Goal: Check status

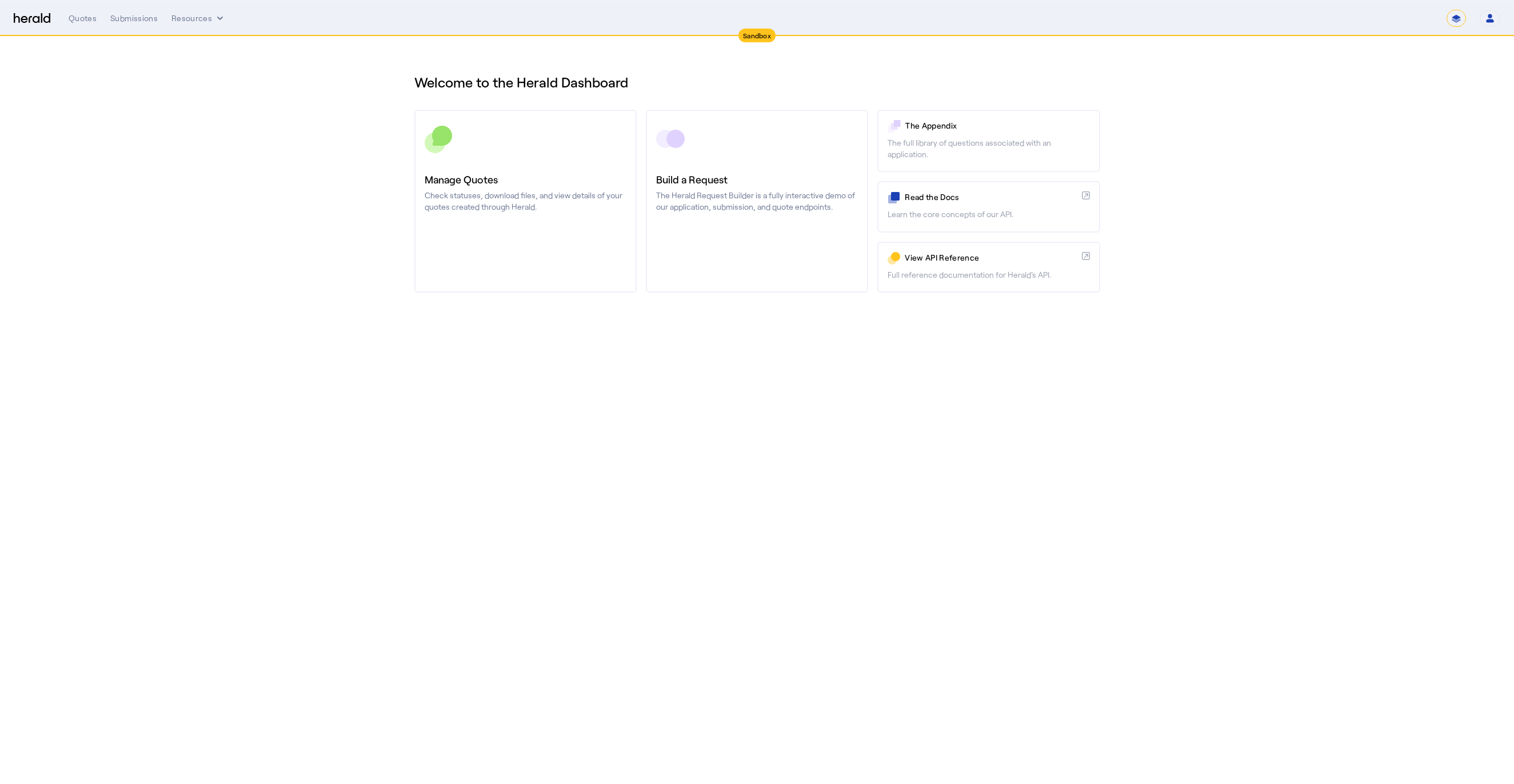
select select "*******"
click at [1403, 143] on section "Welcome to the Herald Dashboard Manage Quotes Check statuses, download files, a…" at bounding box center [757, 185] width 1514 height 297
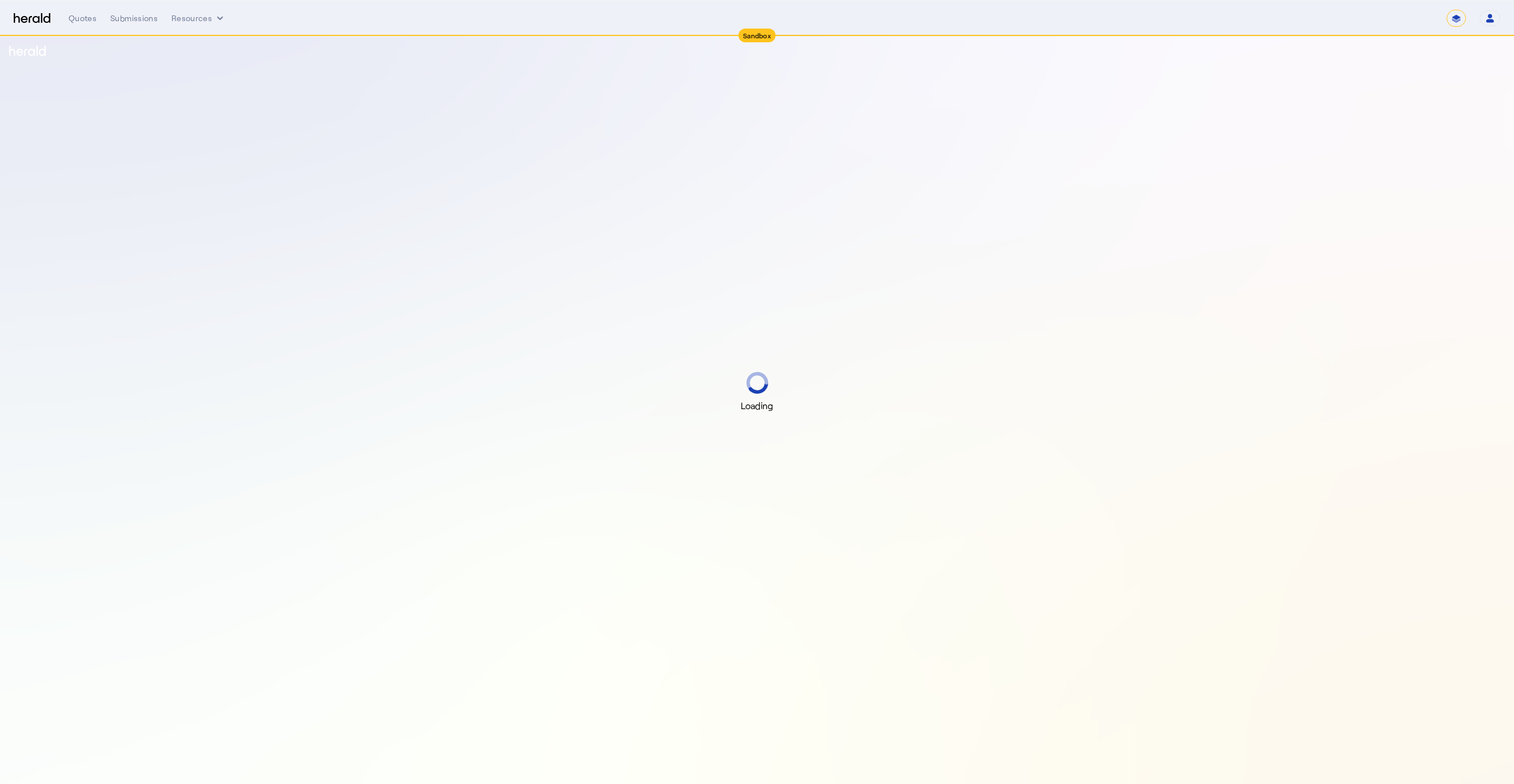
select select "*******"
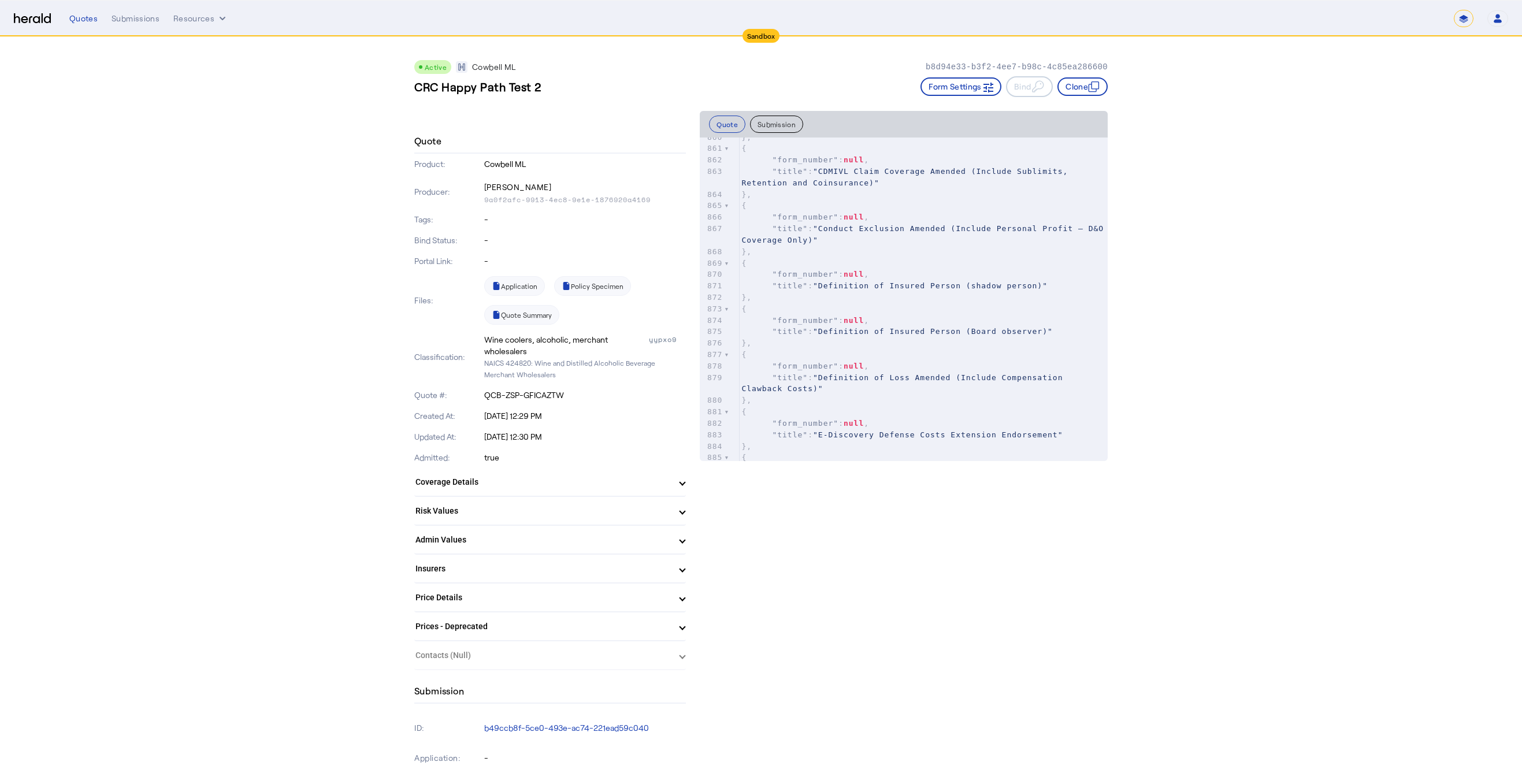
scroll to position [12687, 0]
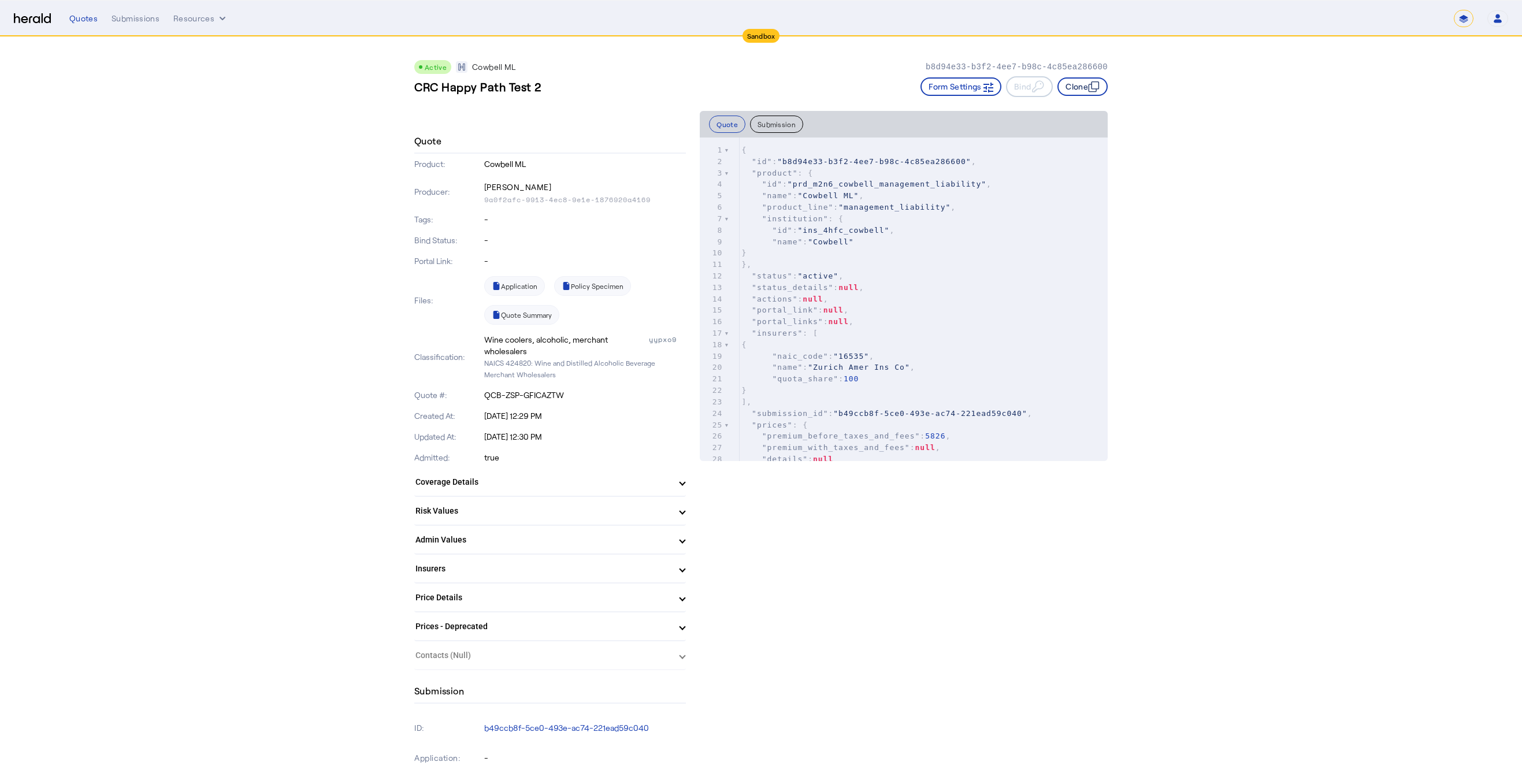
click at [1074, 91] on button "Clone" at bounding box center [1083, 87] width 51 height 18
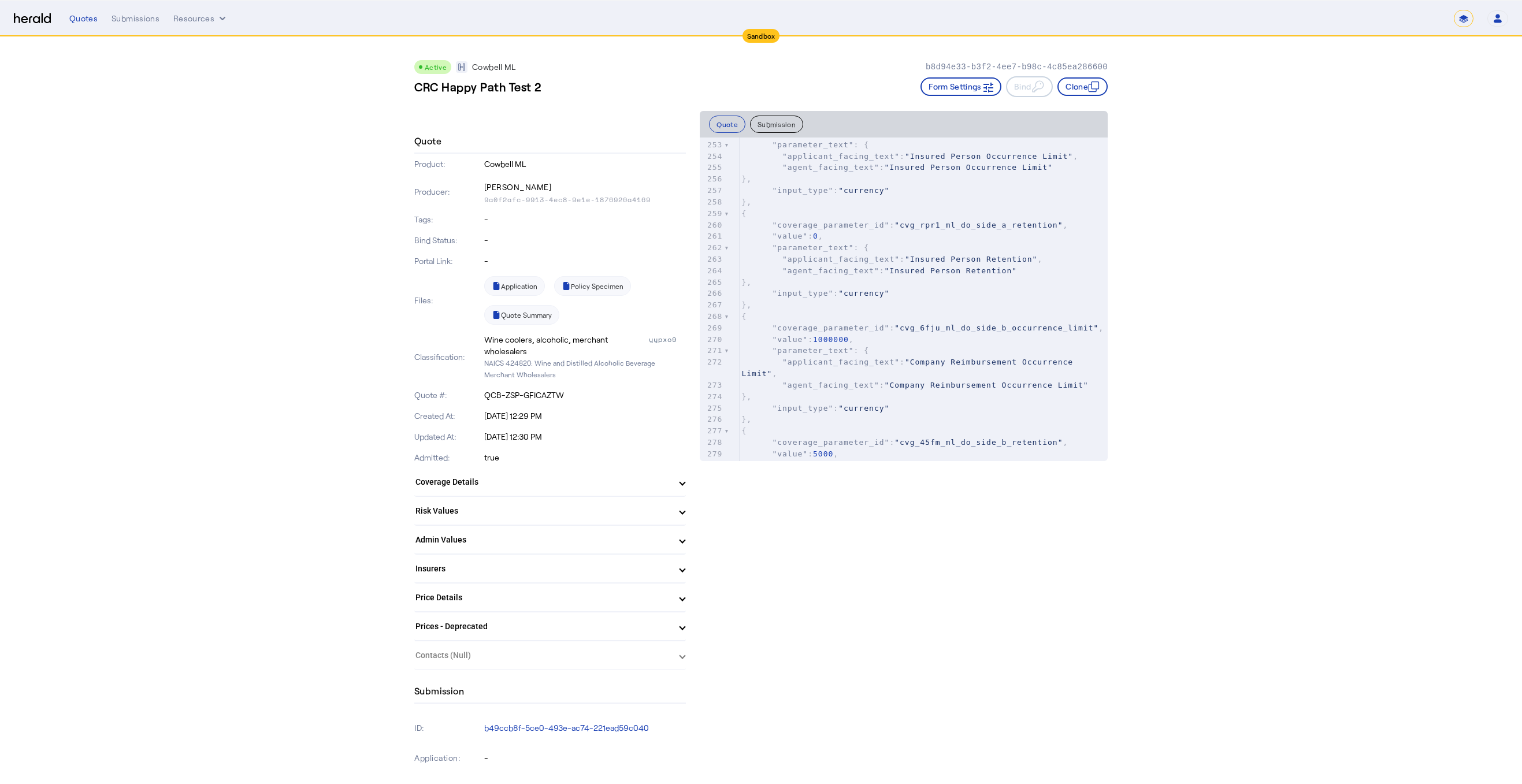
click at [527, 514] on mat-panel-title "Risk Values" at bounding box center [543, 511] width 255 height 12
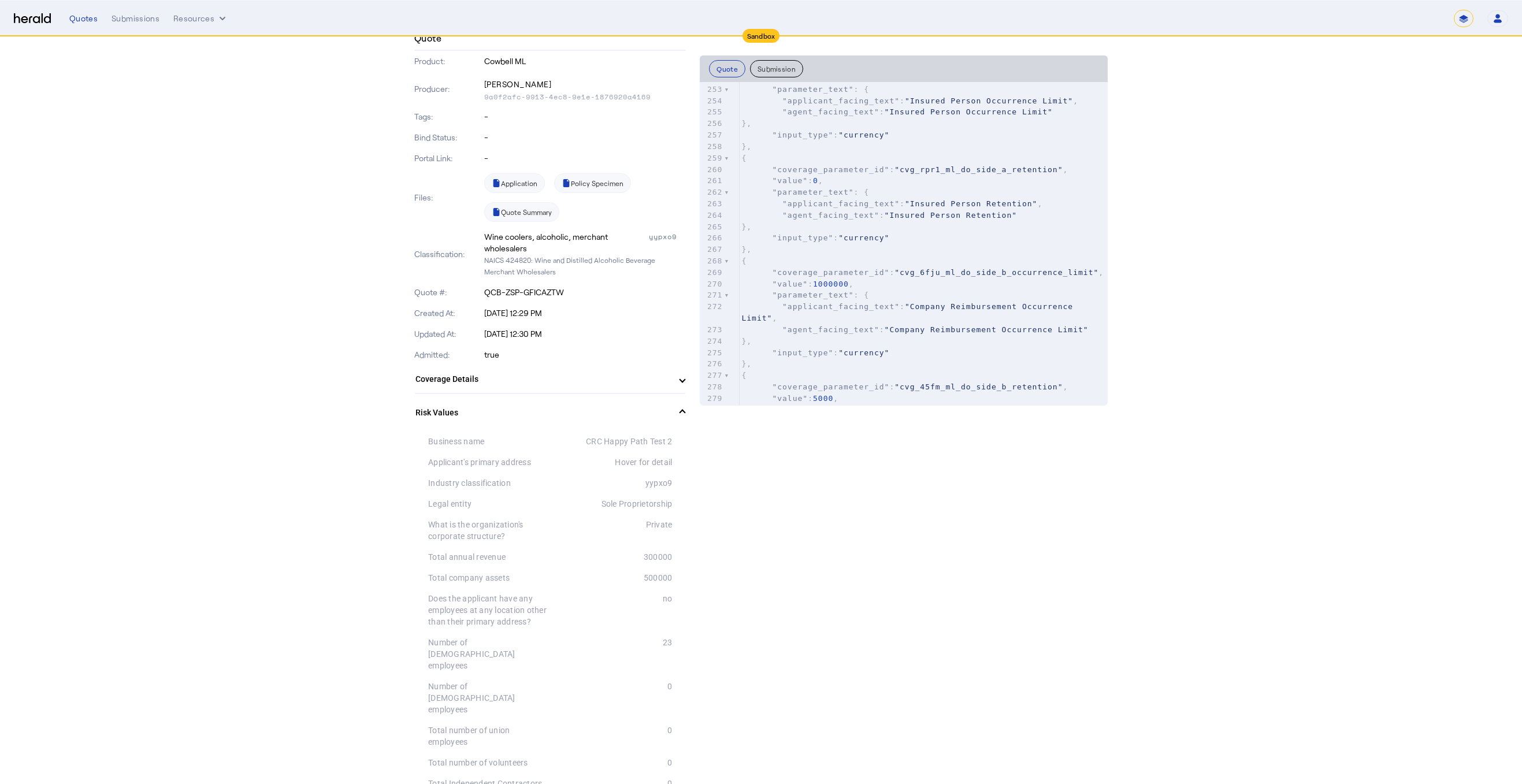
scroll to position [173, 0]
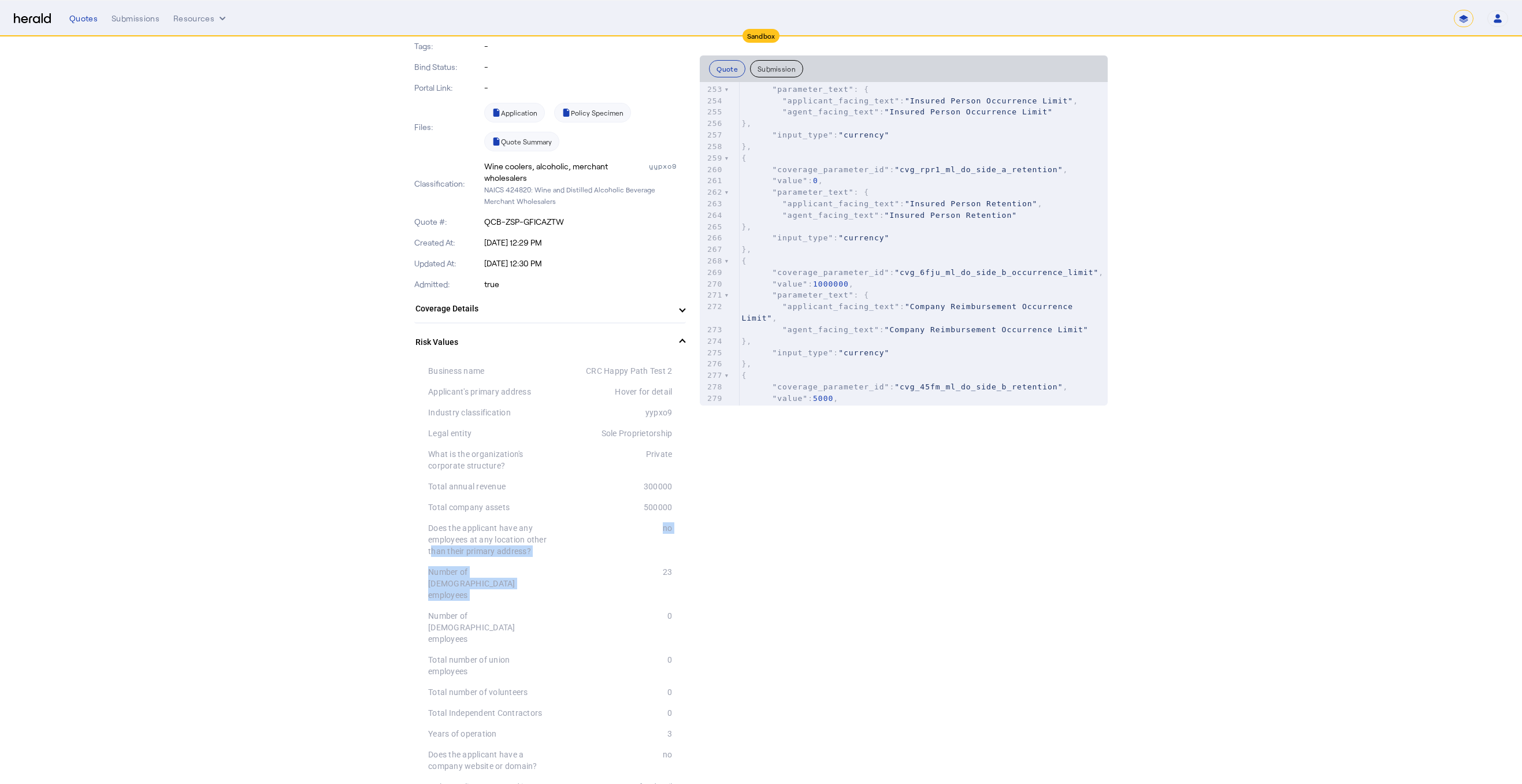
drag, startPoint x: 413, startPoint y: 559, endPoint x: 682, endPoint y: 594, distance: 271.3
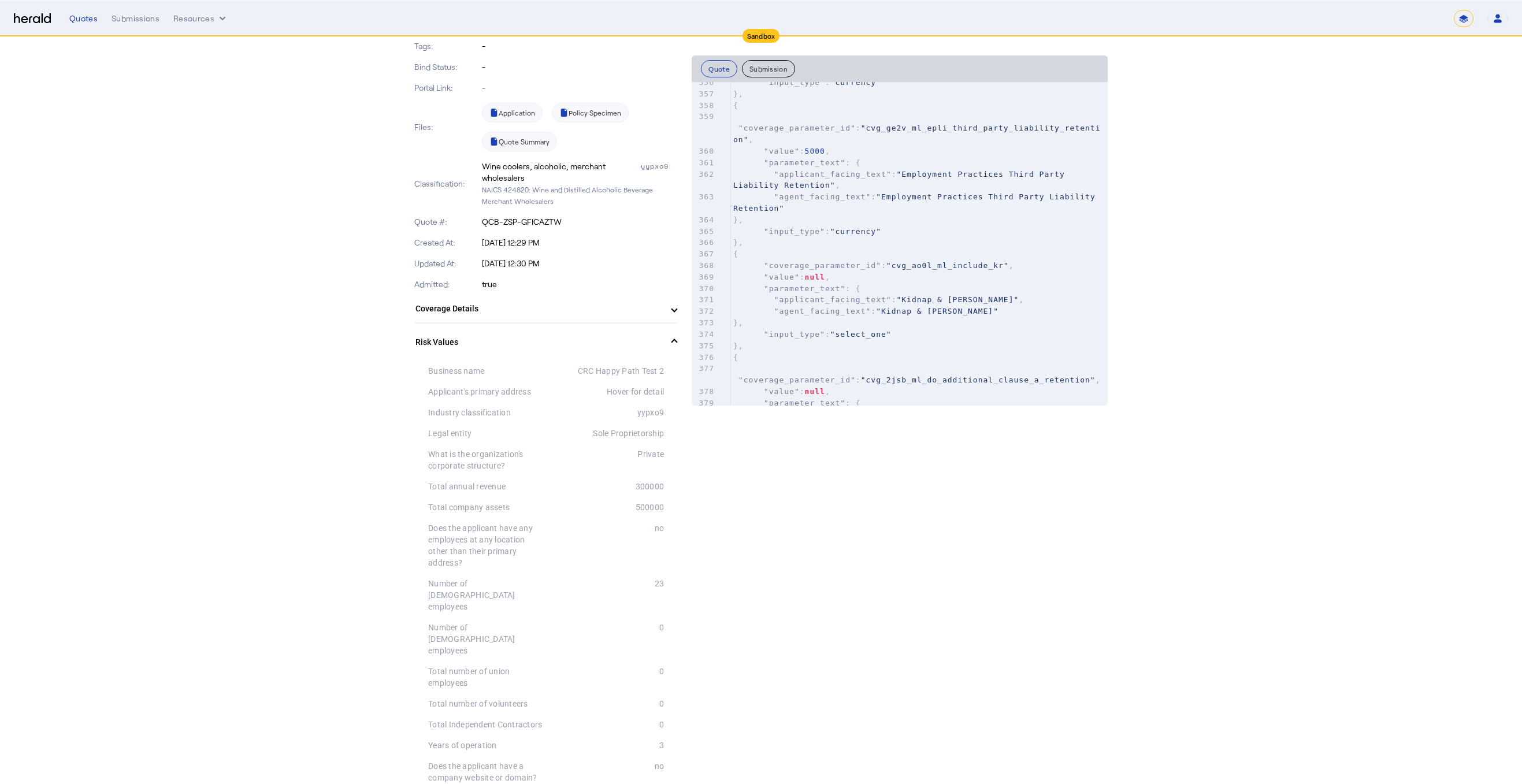
scroll to position [7402, 0]
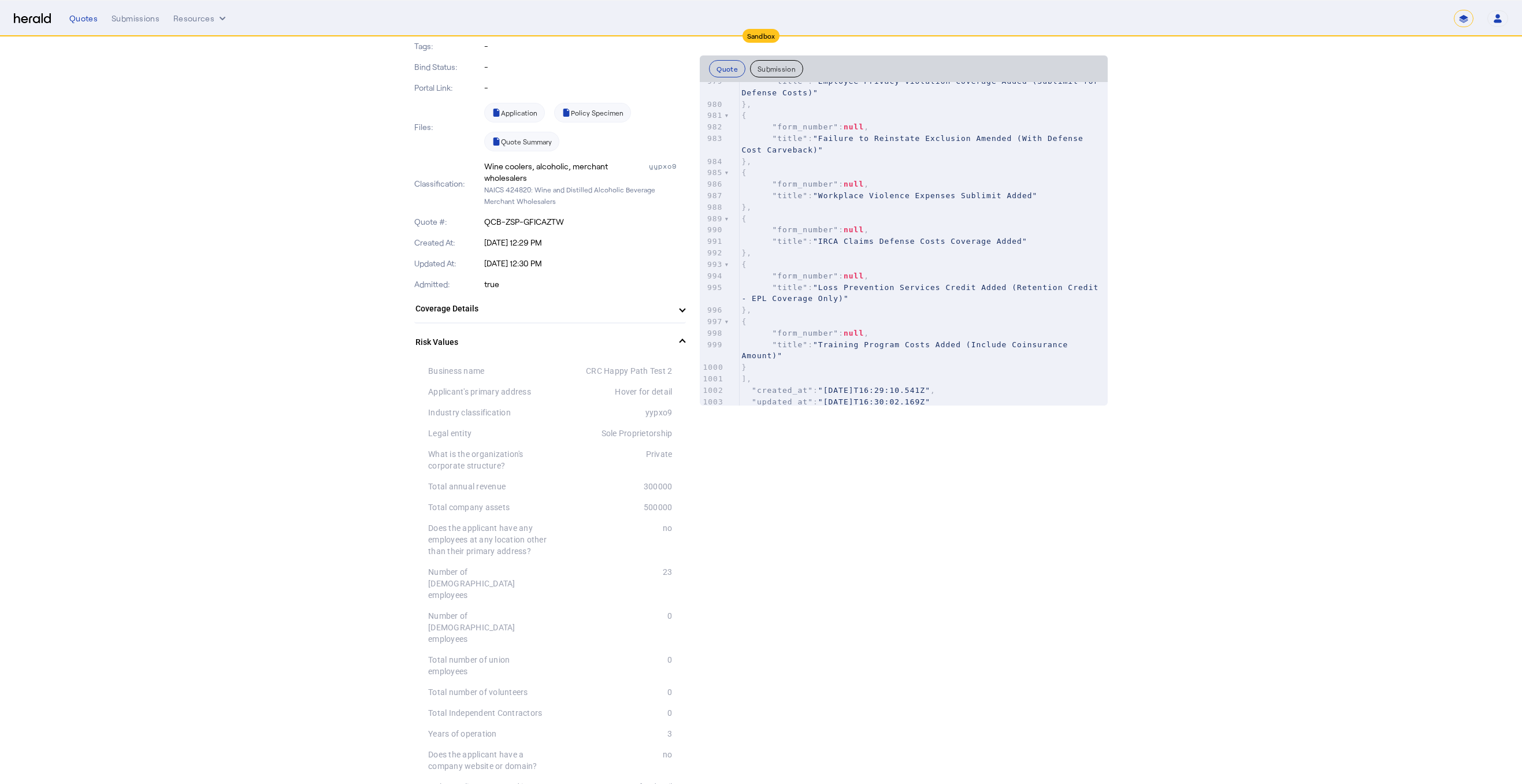
drag, startPoint x: 1454, startPoint y: 375, endPoint x: 1433, endPoint y: 377, distance: 21.1
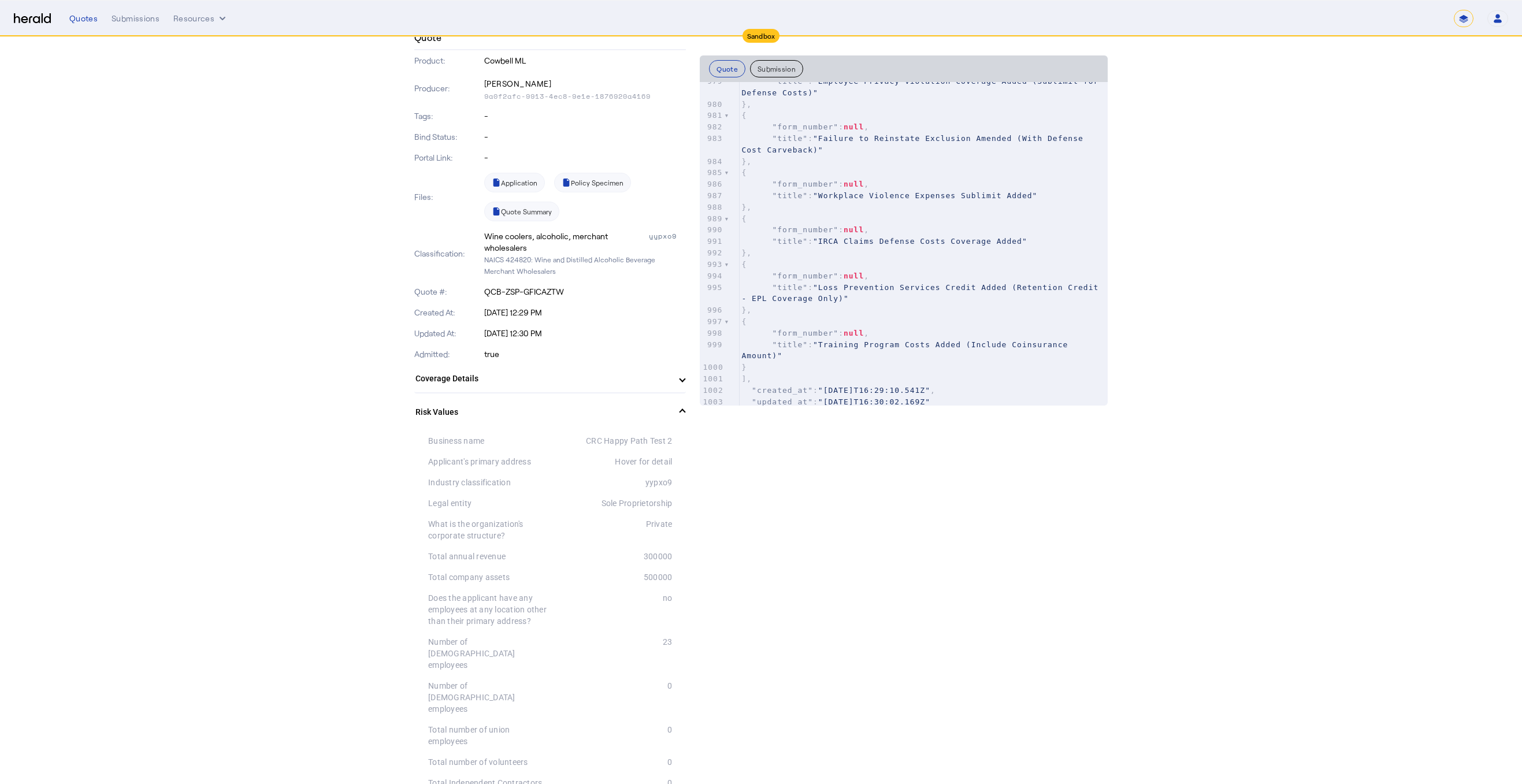
scroll to position [0, 0]
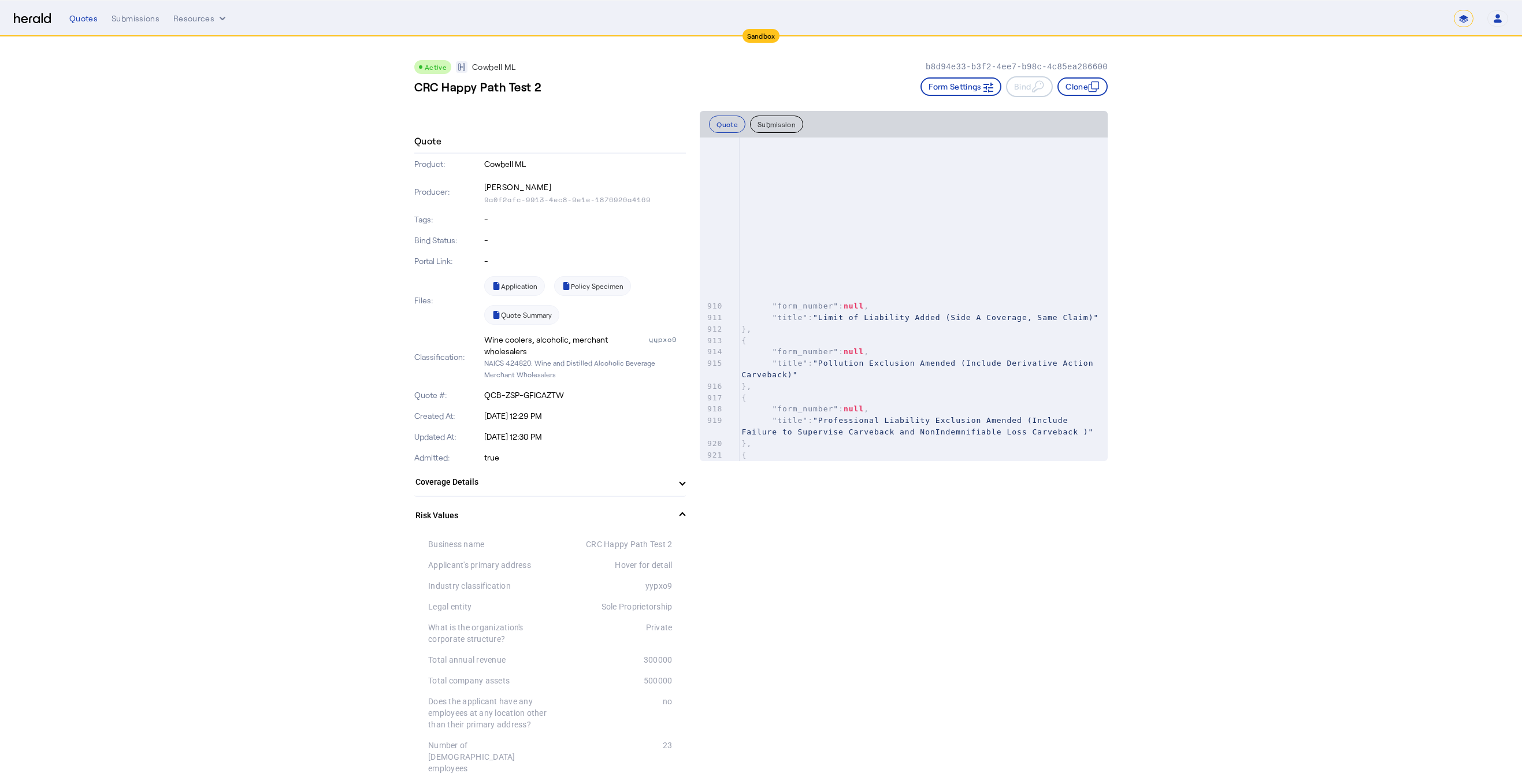
scroll to position [10034, 0]
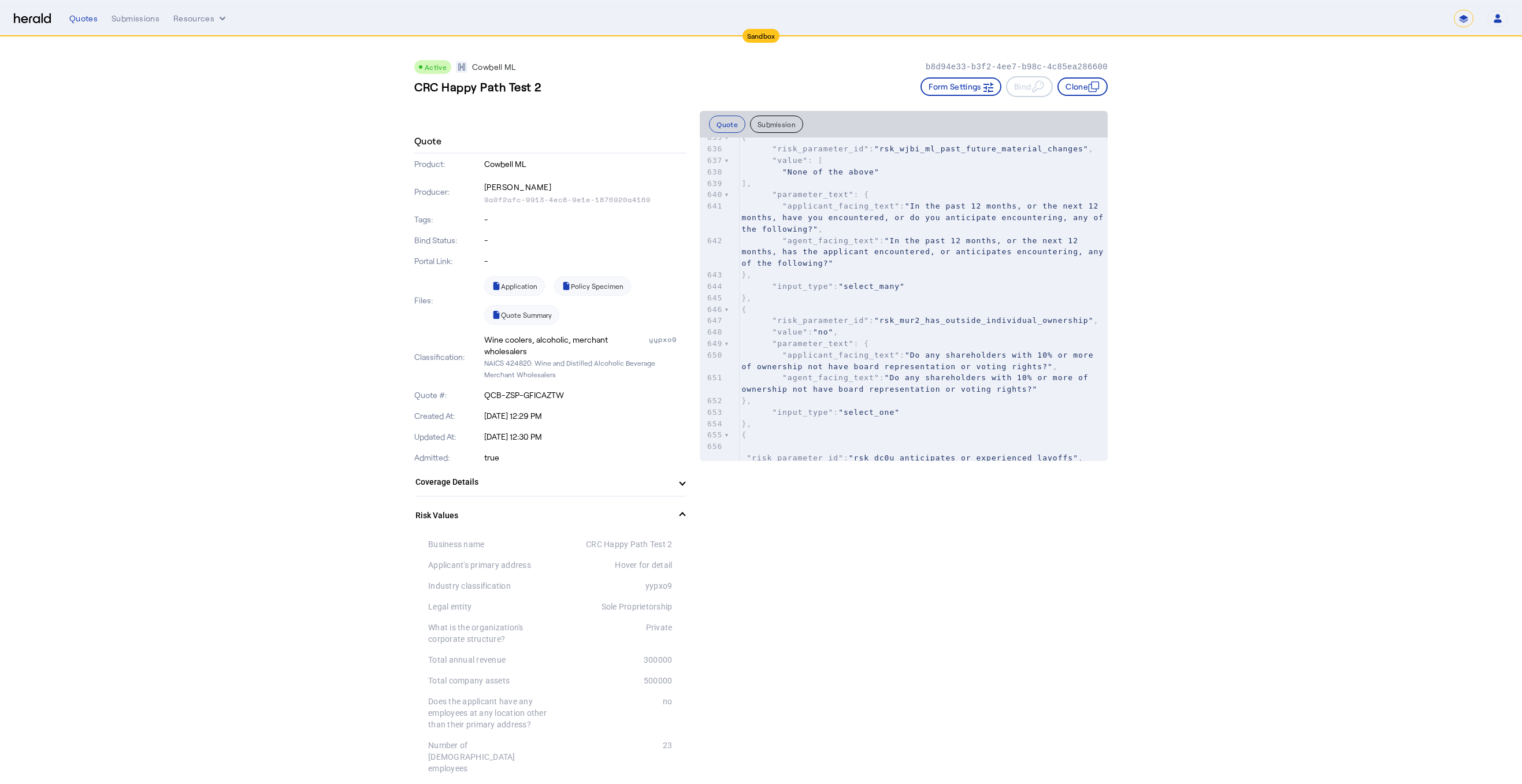
click at [686, 513] on mat-expansion-panel-header "Risk Values" at bounding box center [550, 515] width 271 height 37
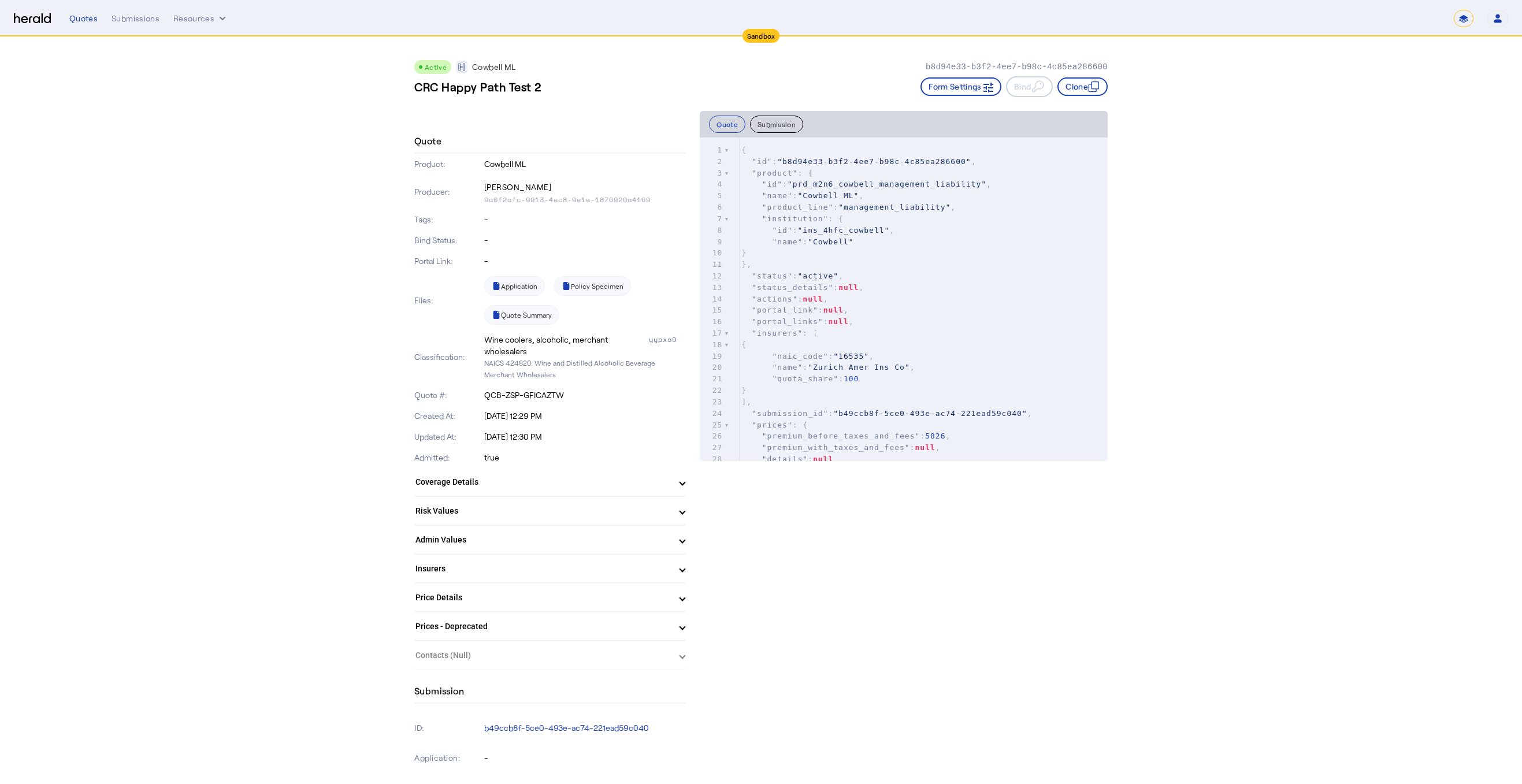
click at [572, 510] on mat-panel-title "Risk Values" at bounding box center [543, 511] width 255 height 12
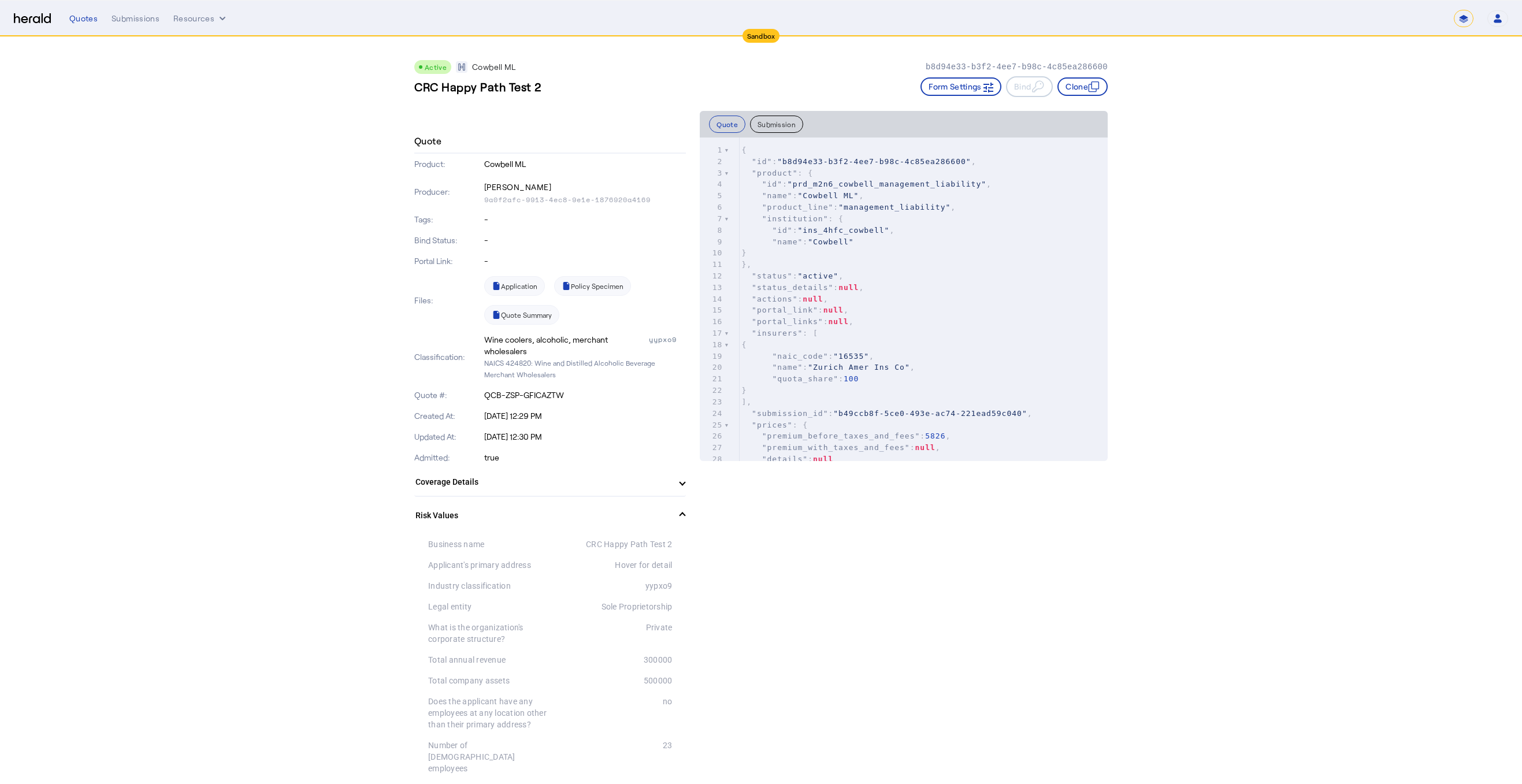
drag, startPoint x: 916, startPoint y: 544, endPoint x: 620, endPoint y: 535, distance: 296.1
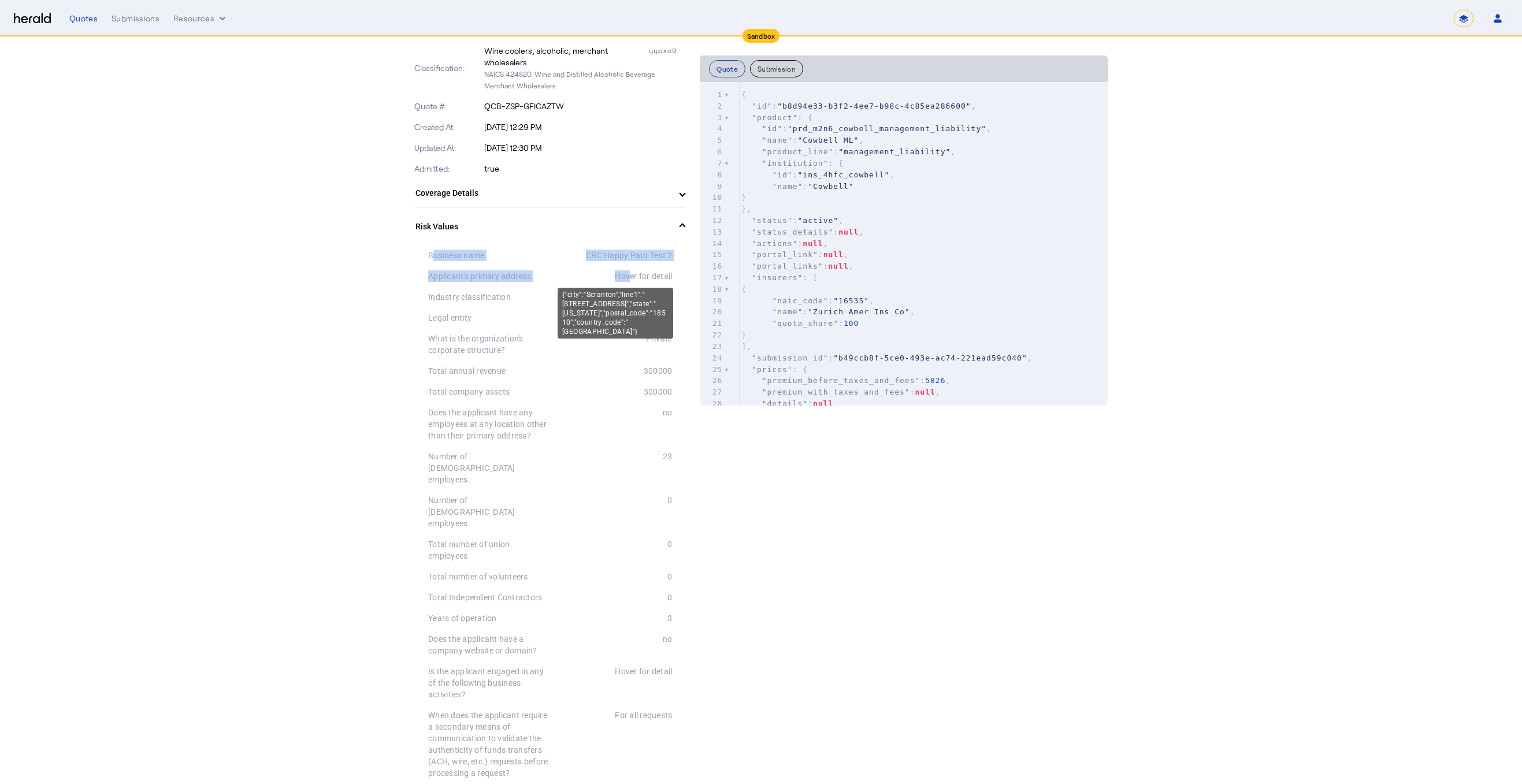
drag, startPoint x: 431, startPoint y: 257, endPoint x: 630, endPoint y: 277, distance: 200.0
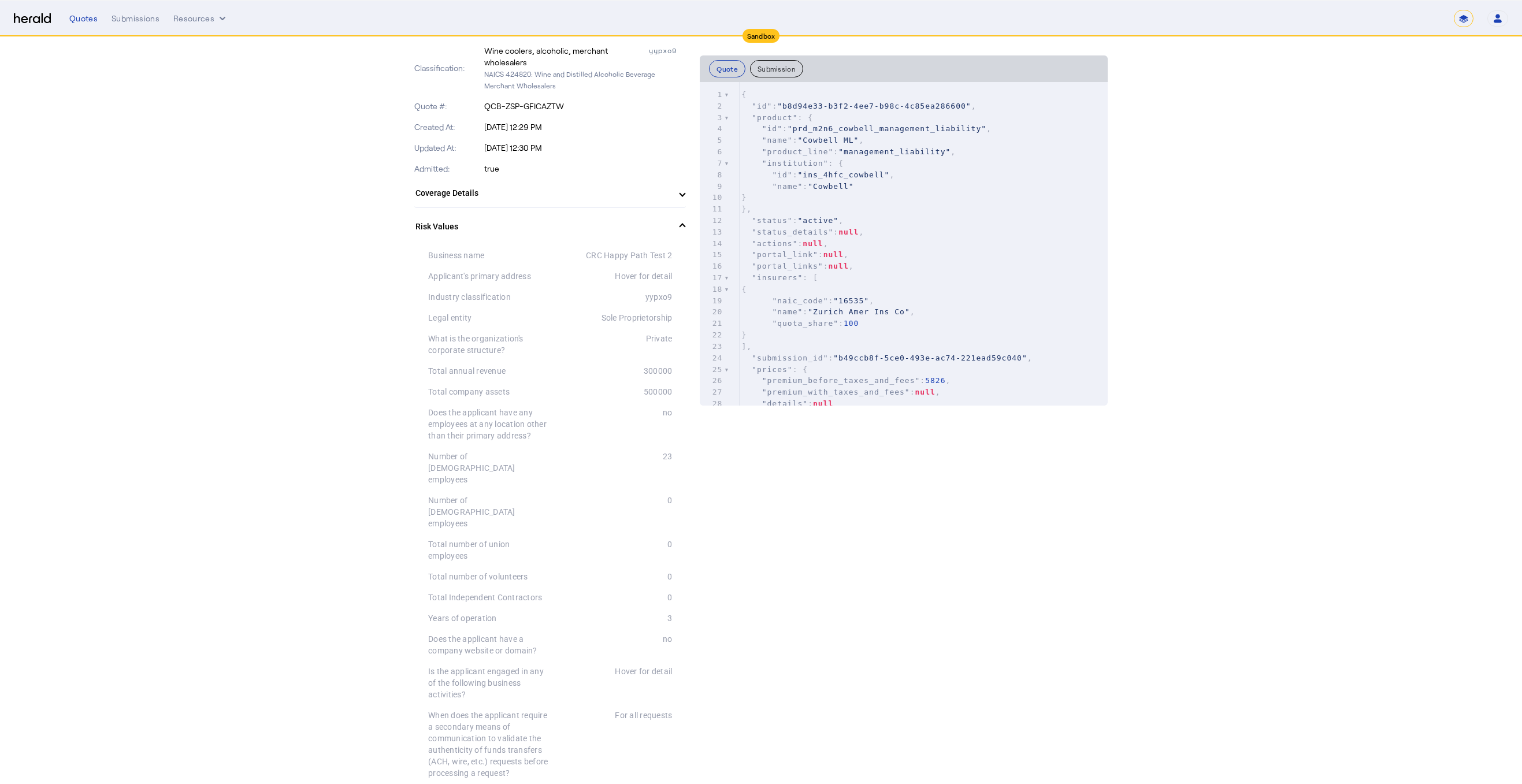
click at [625, 325] on div "Legal entity Sole Proprietorship" at bounding box center [549, 318] width 244 height 21
click at [451, 190] on mat-panel-title "Coverage Details" at bounding box center [543, 194] width 255 height 12
click at [471, 196] on mat-panel-title "Coverage Details" at bounding box center [543, 198] width 255 height 12
click at [471, 196] on mat-panel-title "Coverage Details" at bounding box center [543, 194] width 255 height 12
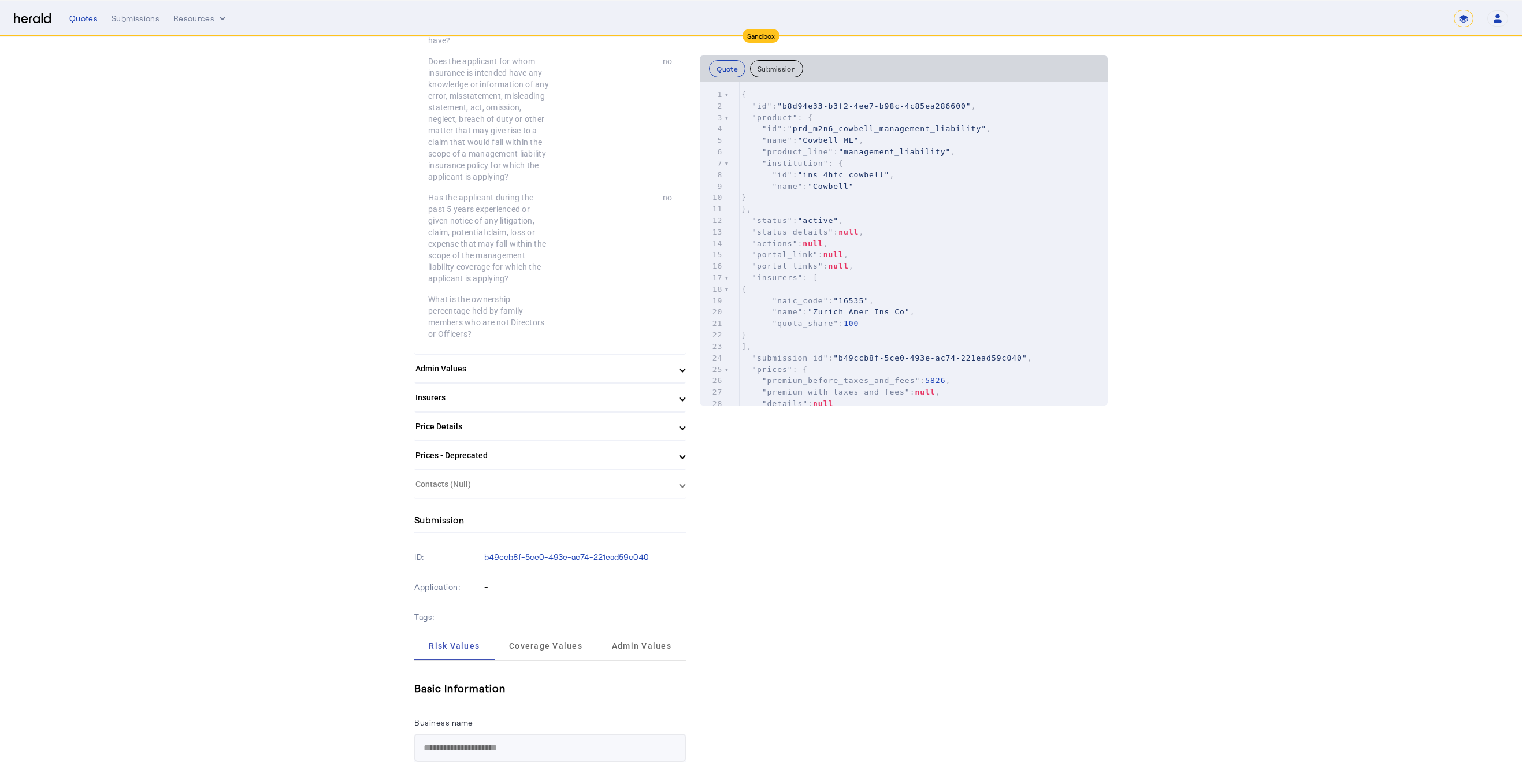
click at [456, 354] on mat-expansion-panel-header "Admin Values" at bounding box center [550, 368] width 271 height 28
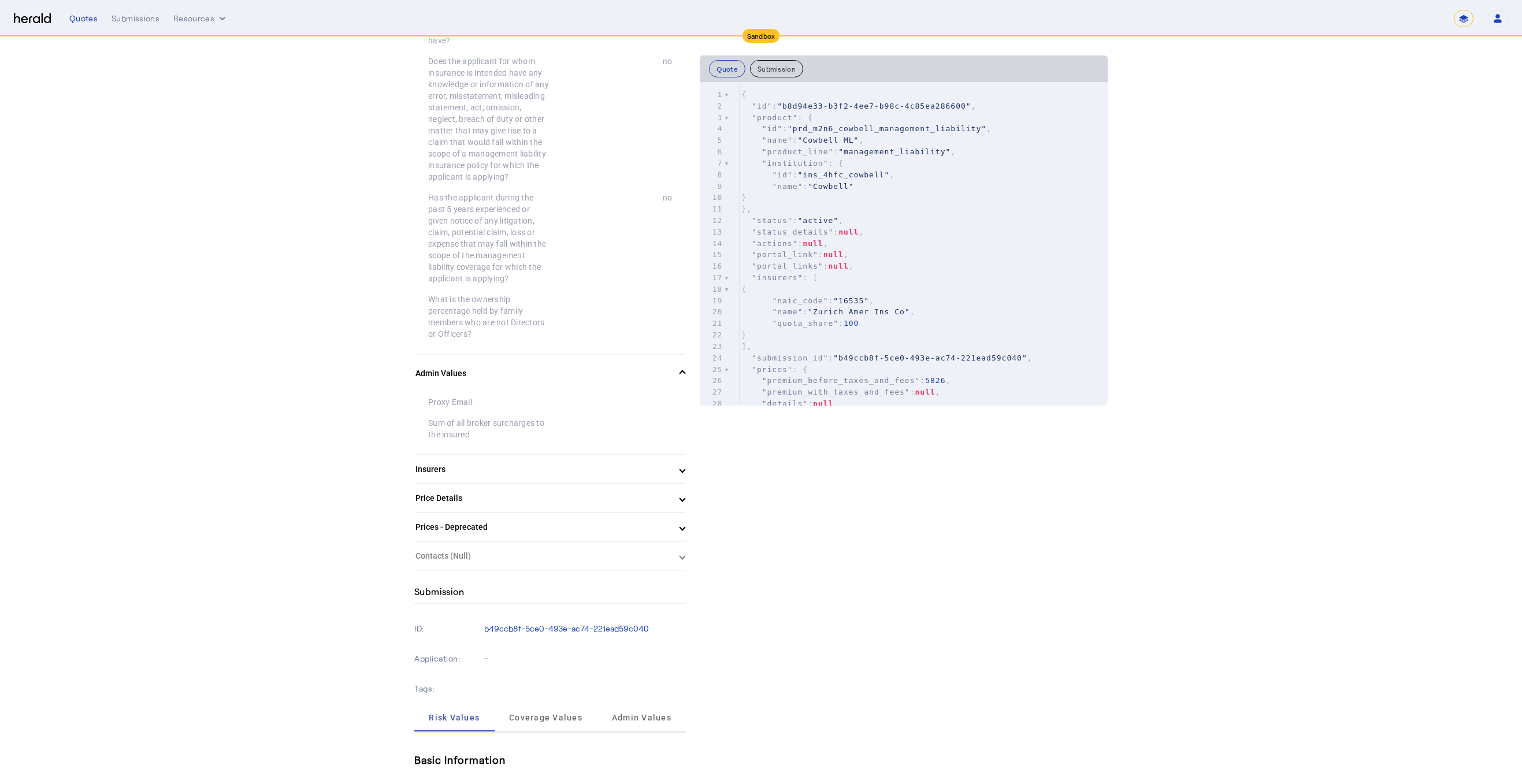
click at [445, 463] on mat-panel-title "Insurers" at bounding box center [543, 470] width 255 height 12
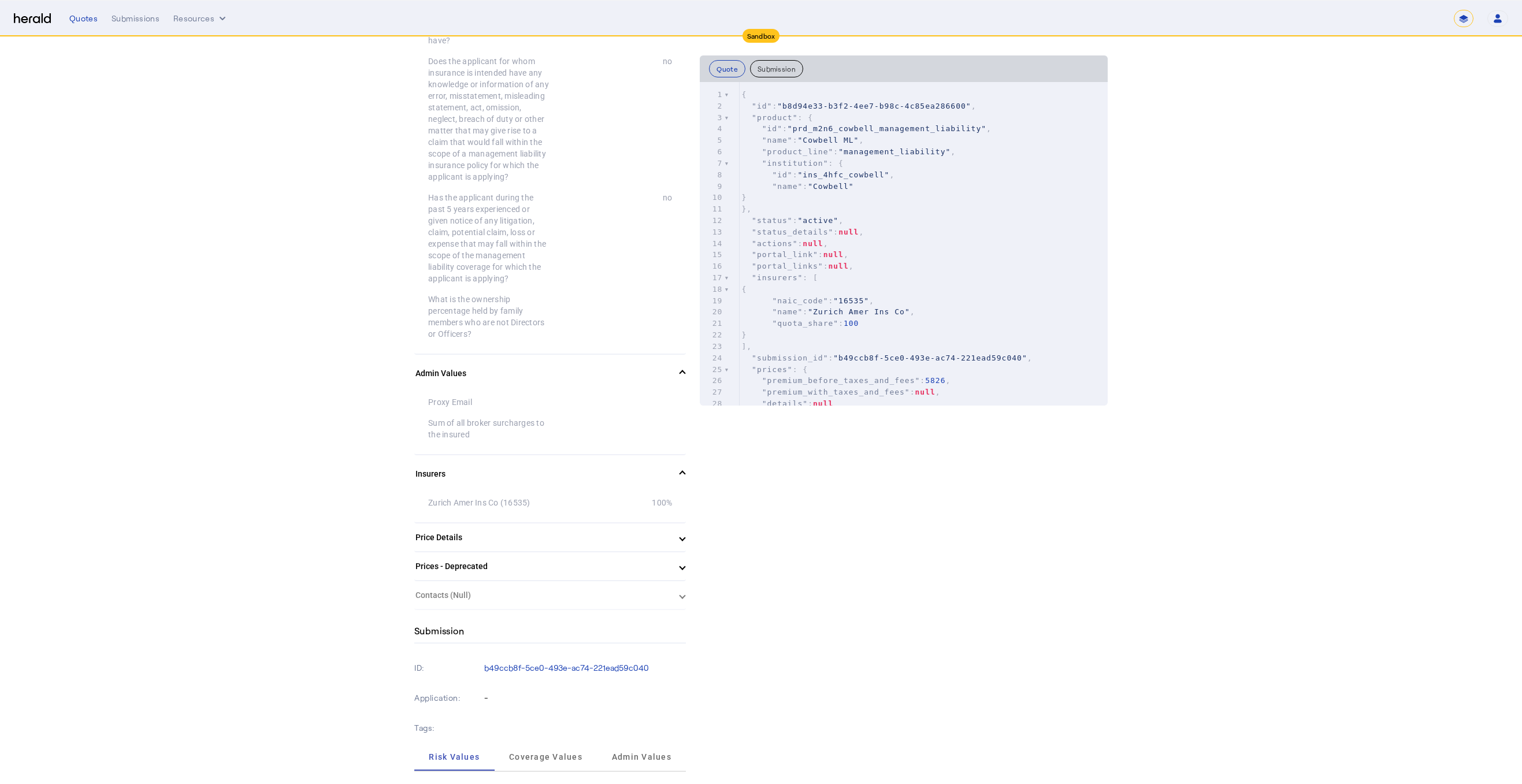
click at [475, 523] on mat-expansion-panel-header "Price Details" at bounding box center [550, 537] width 271 height 28
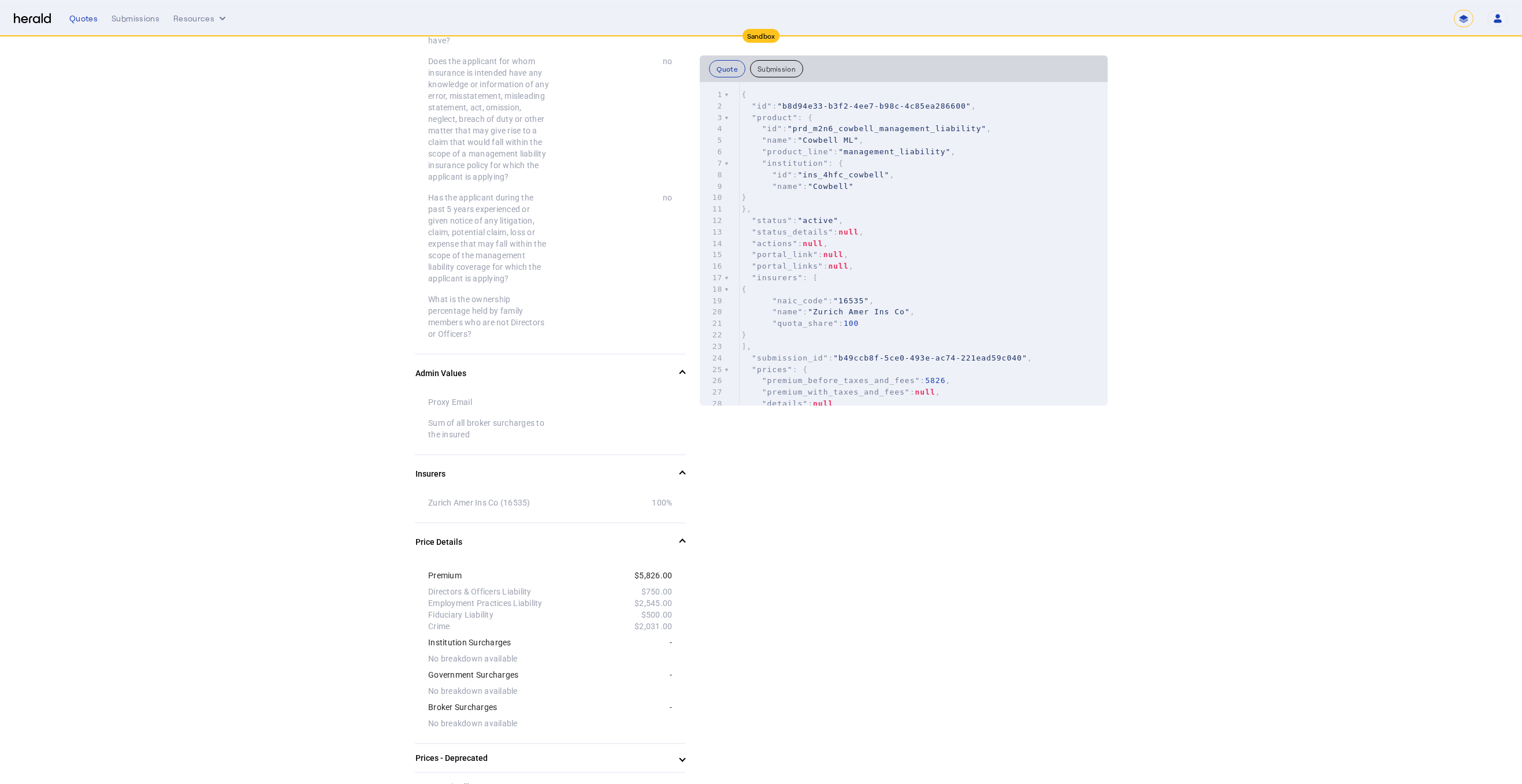
click at [527, 744] on mat-expansion-panel-header "Prices - Deprecated" at bounding box center [550, 757] width 271 height 28
